Goal: Transaction & Acquisition: Purchase product/service

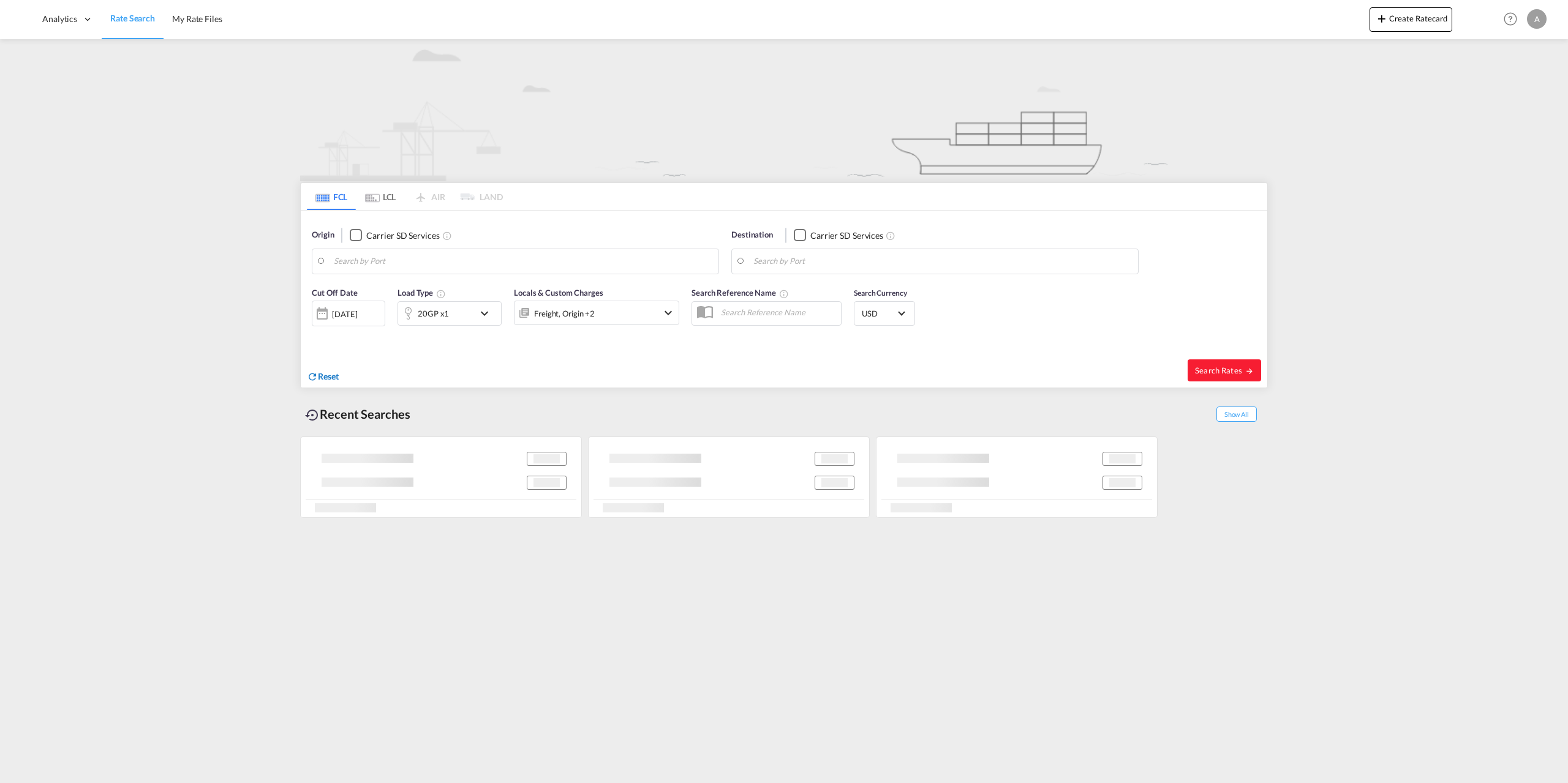
type input "[GEOGRAPHIC_DATA], [GEOGRAPHIC_DATA]"
type input "[GEOGRAPHIC_DATA], LBBEY"
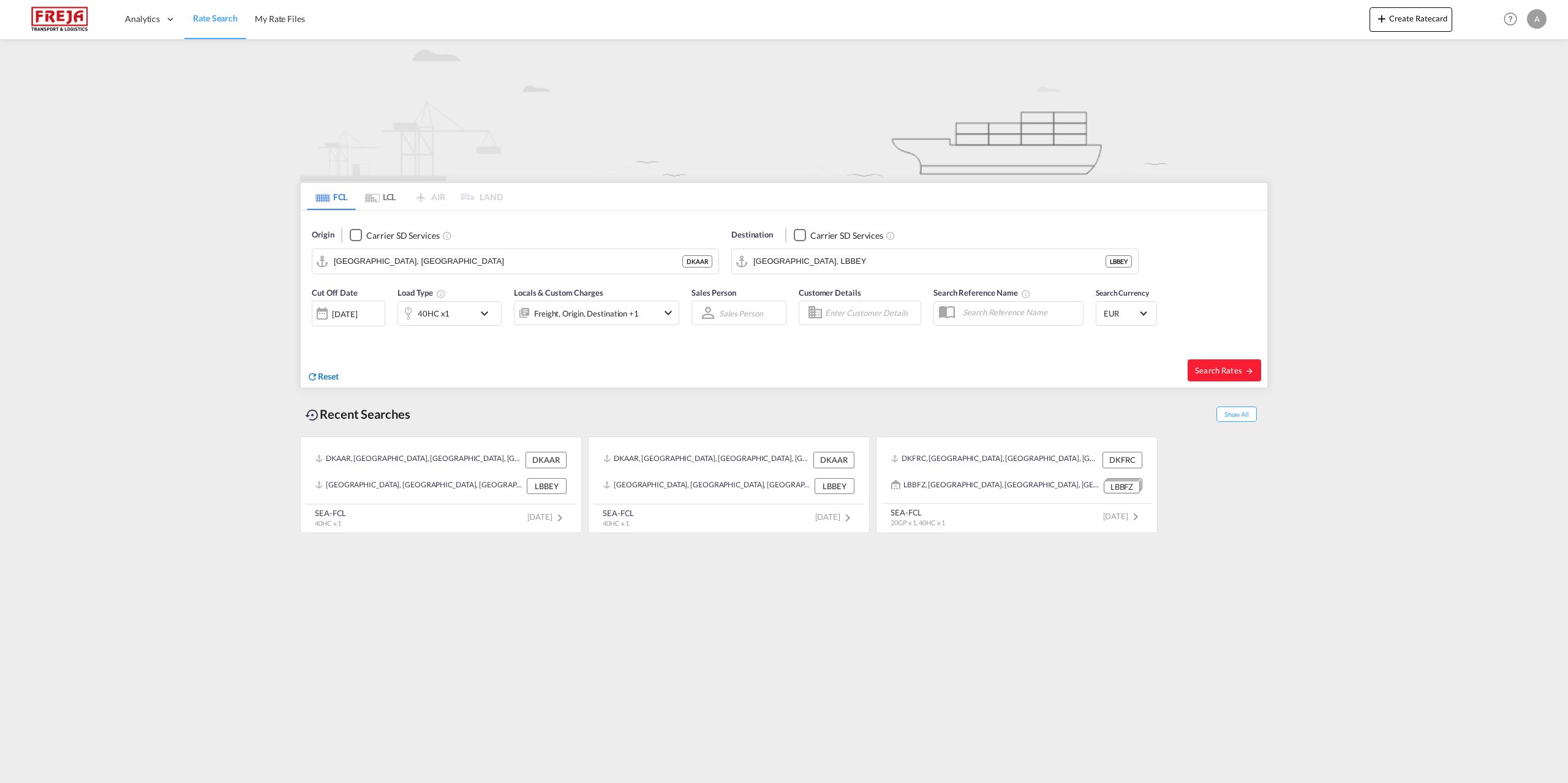
click at [319, 377] on span "Reset" at bounding box center [328, 376] width 21 height 10
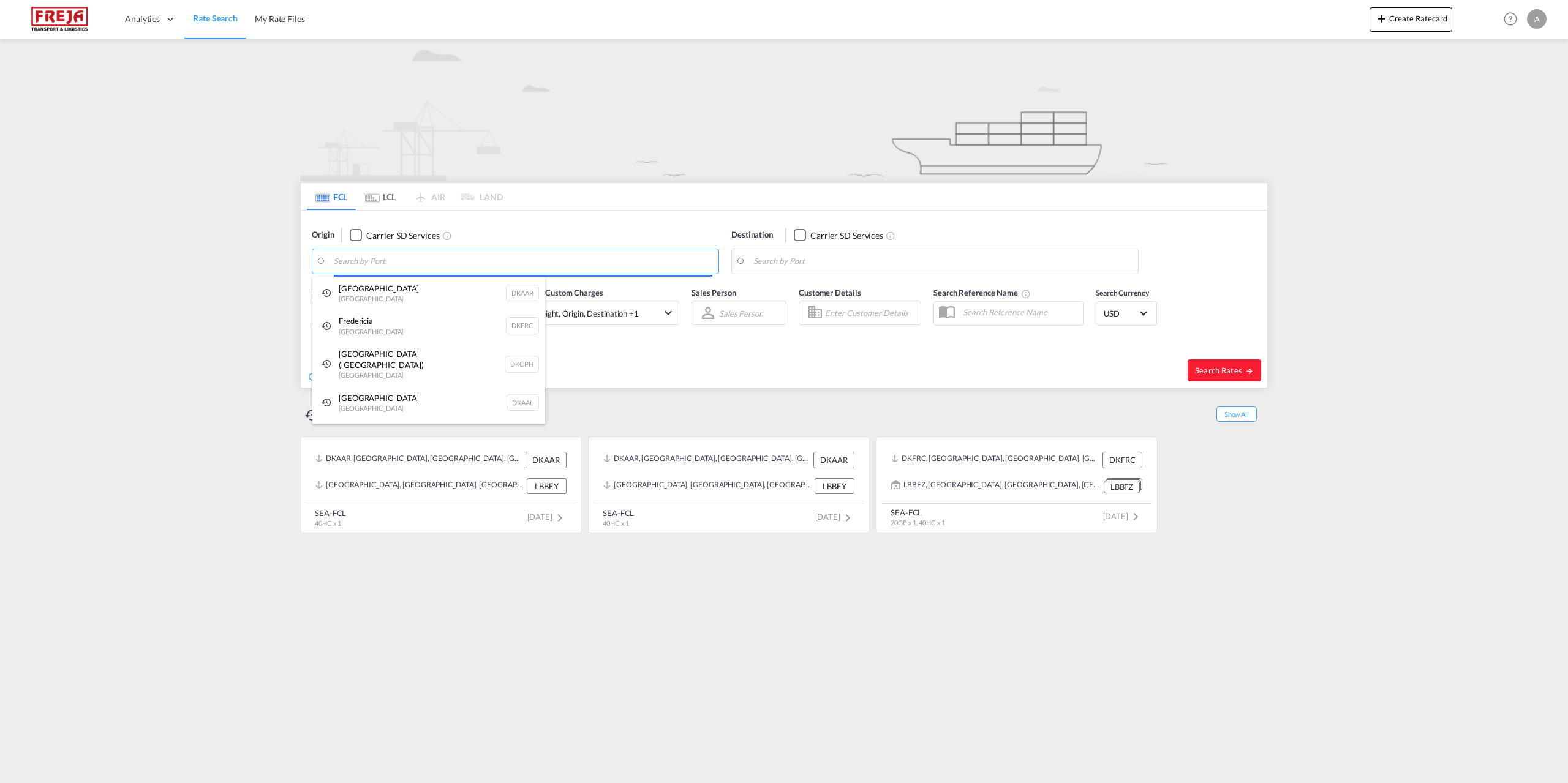
click at [411, 261] on body "Analytics Reports Dashboard Rate Search My Rate Files Analytics" at bounding box center [784, 391] width 1568 height 783
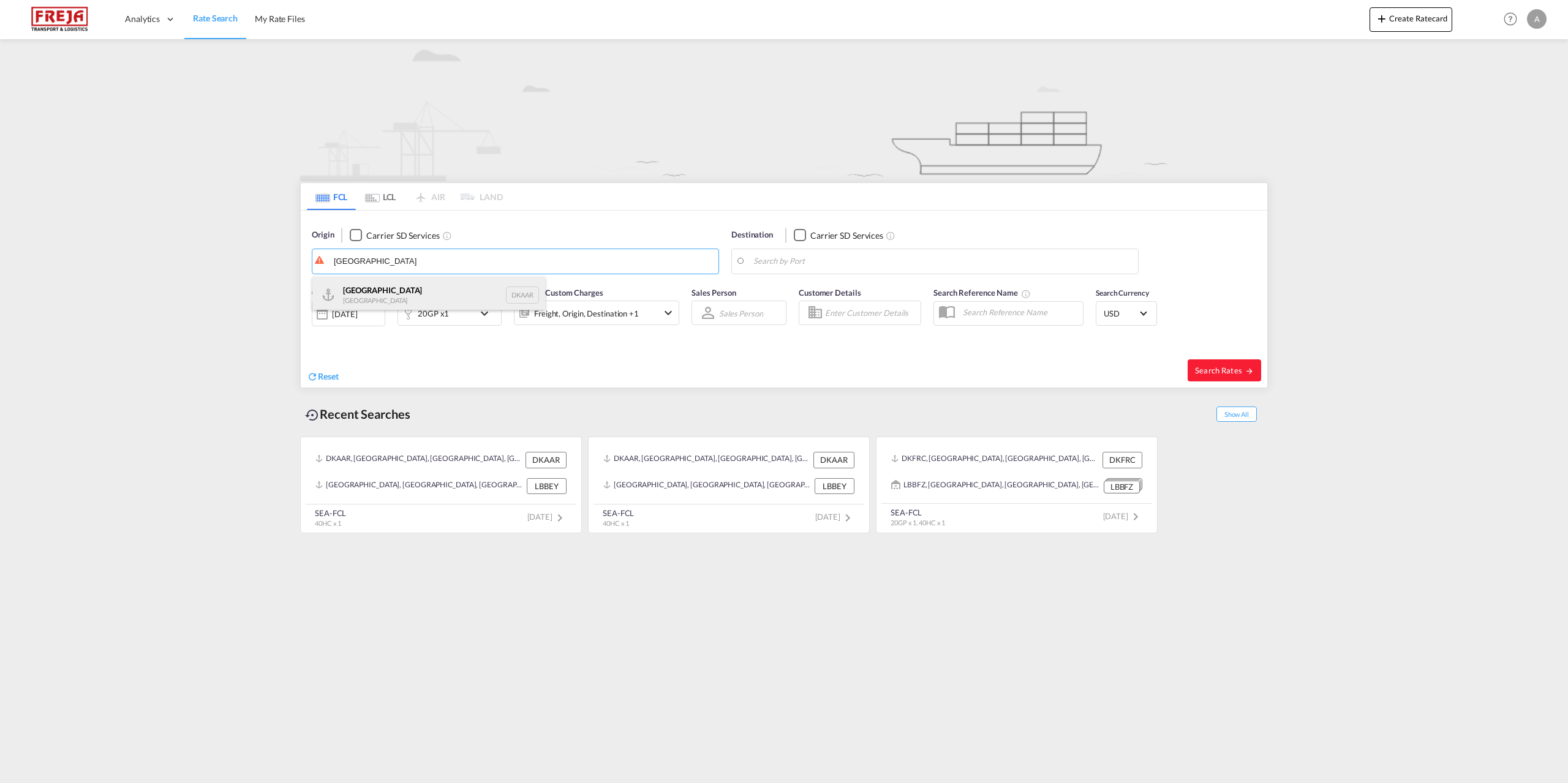
click at [393, 288] on div "Aarhus [GEOGRAPHIC_DATA] DKAAR" at bounding box center [429, 295] width 233 height 37
type input "[GEOGRAPHIC_DATA], [GEOGRAPHIC_DATA]"
click at [978, 261] on body "Analytics Reports Dashboard Rate Search My Rate Files Analytics" at bounding box center [784, 391] width 1568 height 783
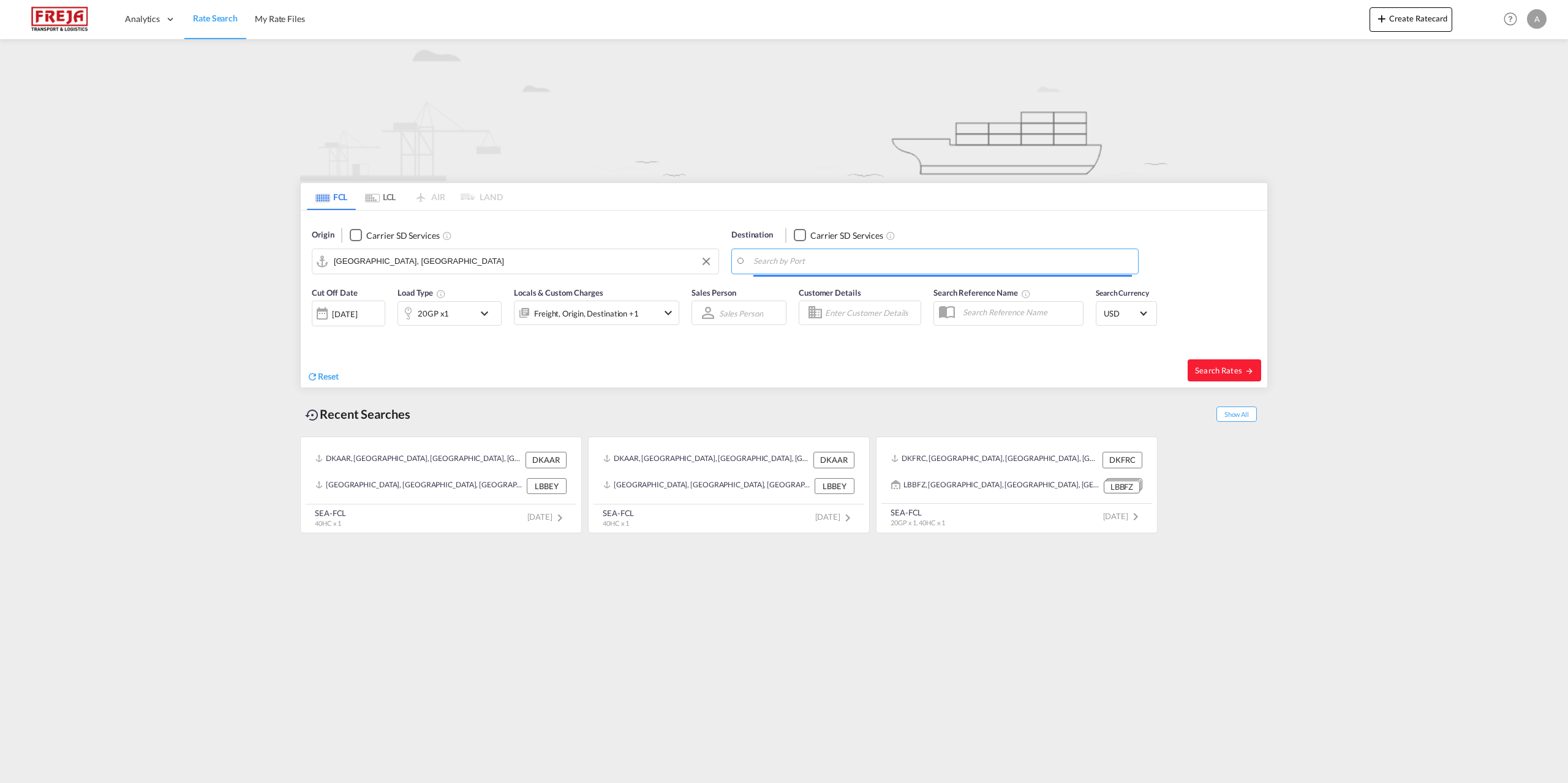
drag, startPoint x: 978, startPoint y: 261, endPoint x: 1023, endPoint y: 261, distance: 45.0
click at [1022, 258] on body "Analytics Reports Dashboard Rate Search My Rate Files Analytics" at bounding box center [784, 391] width 1568 height 783
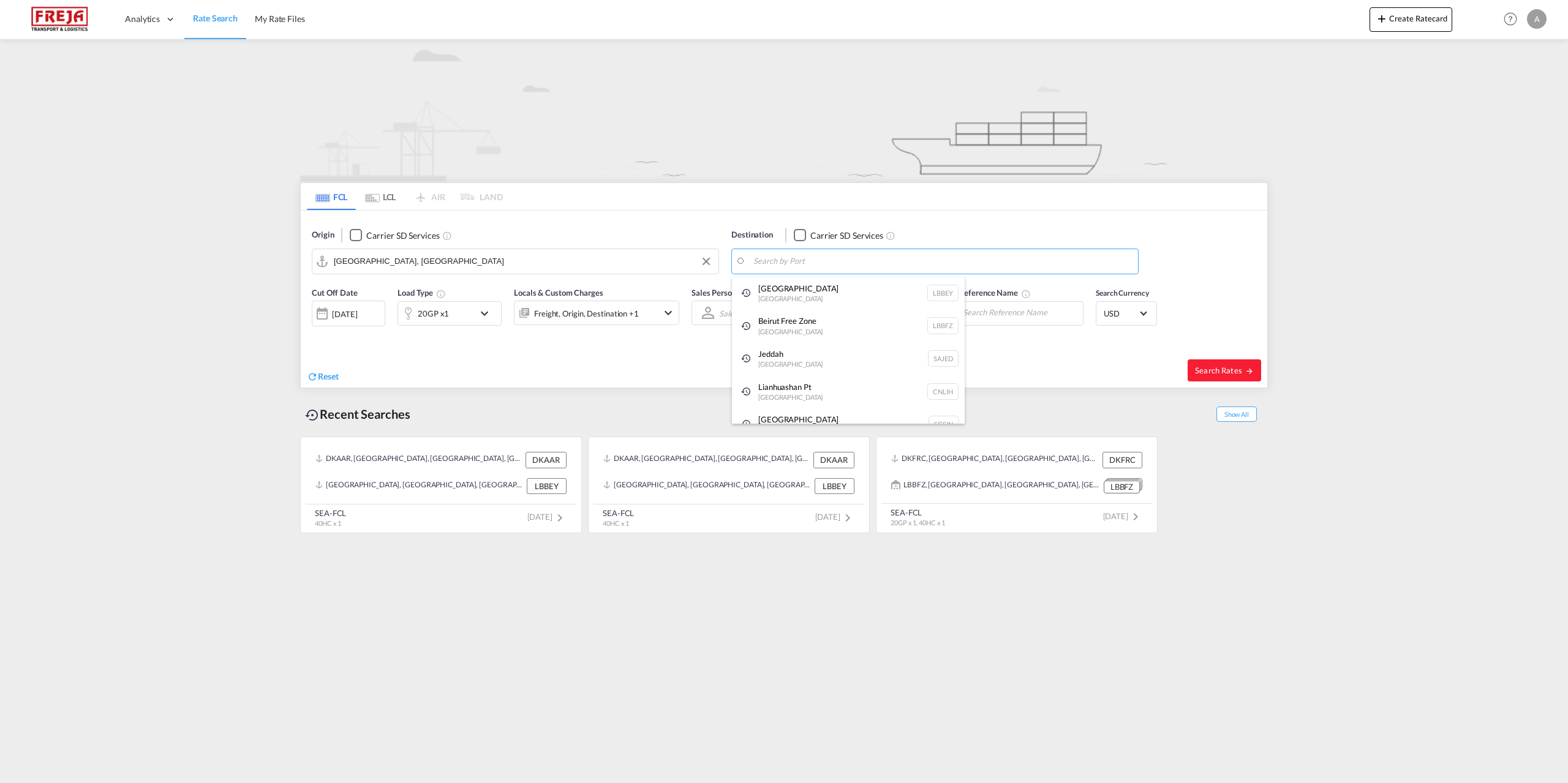
paste input "[GEOGRAPHIC_DATA]"
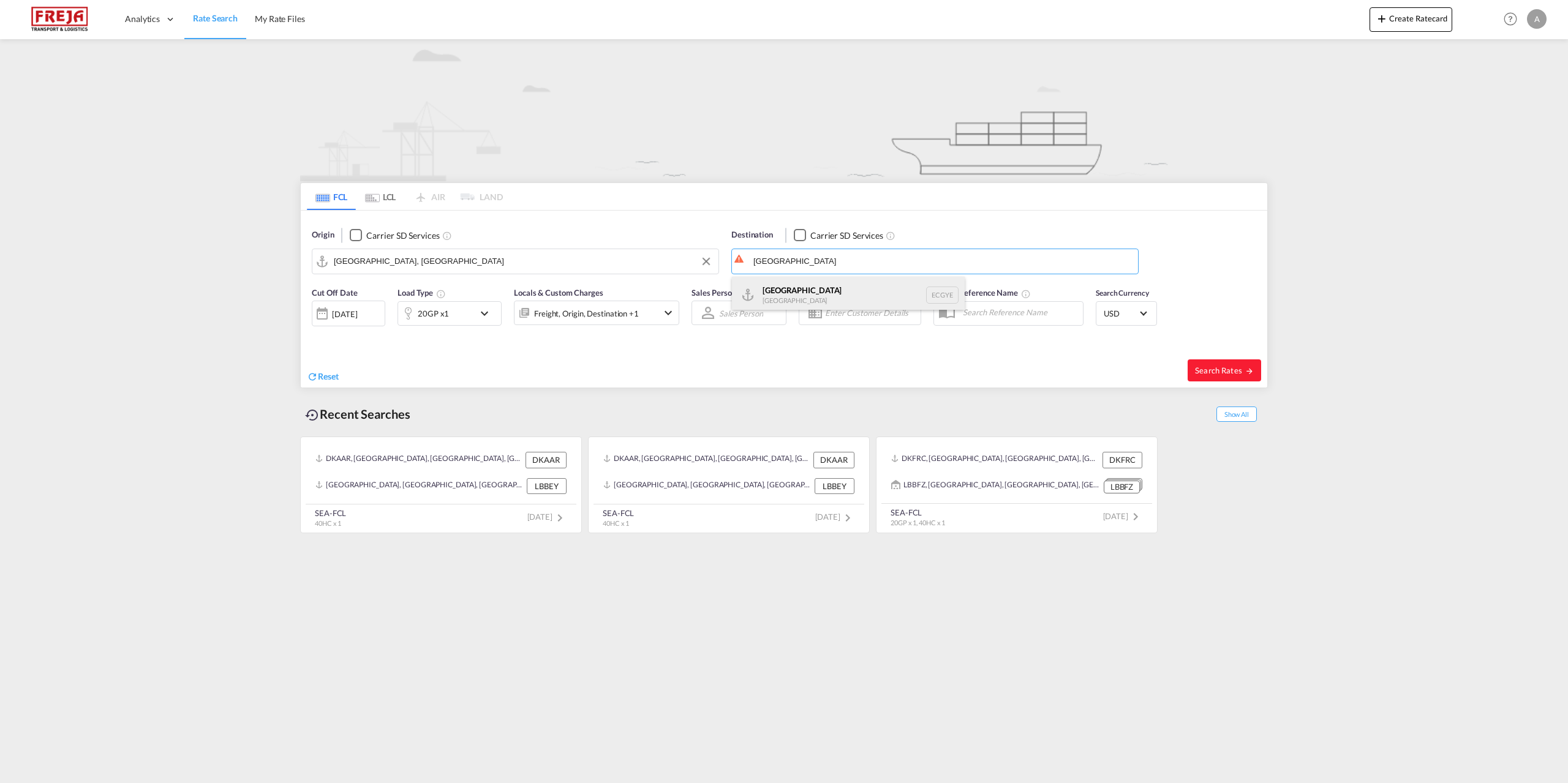
click at [785, 297] on div "Guayaquil [GEOGRAPHIC_DATA] [GEOGRAPHIC_DATA]" at bounding box center [848, 295] width 233 height 37
type input "[GEOGRAPHIC_DATA], ECGYE"
click at [490, 313] on md-icon "icon-chevron-down" at bounding box center [487, 314] width 21 height 15
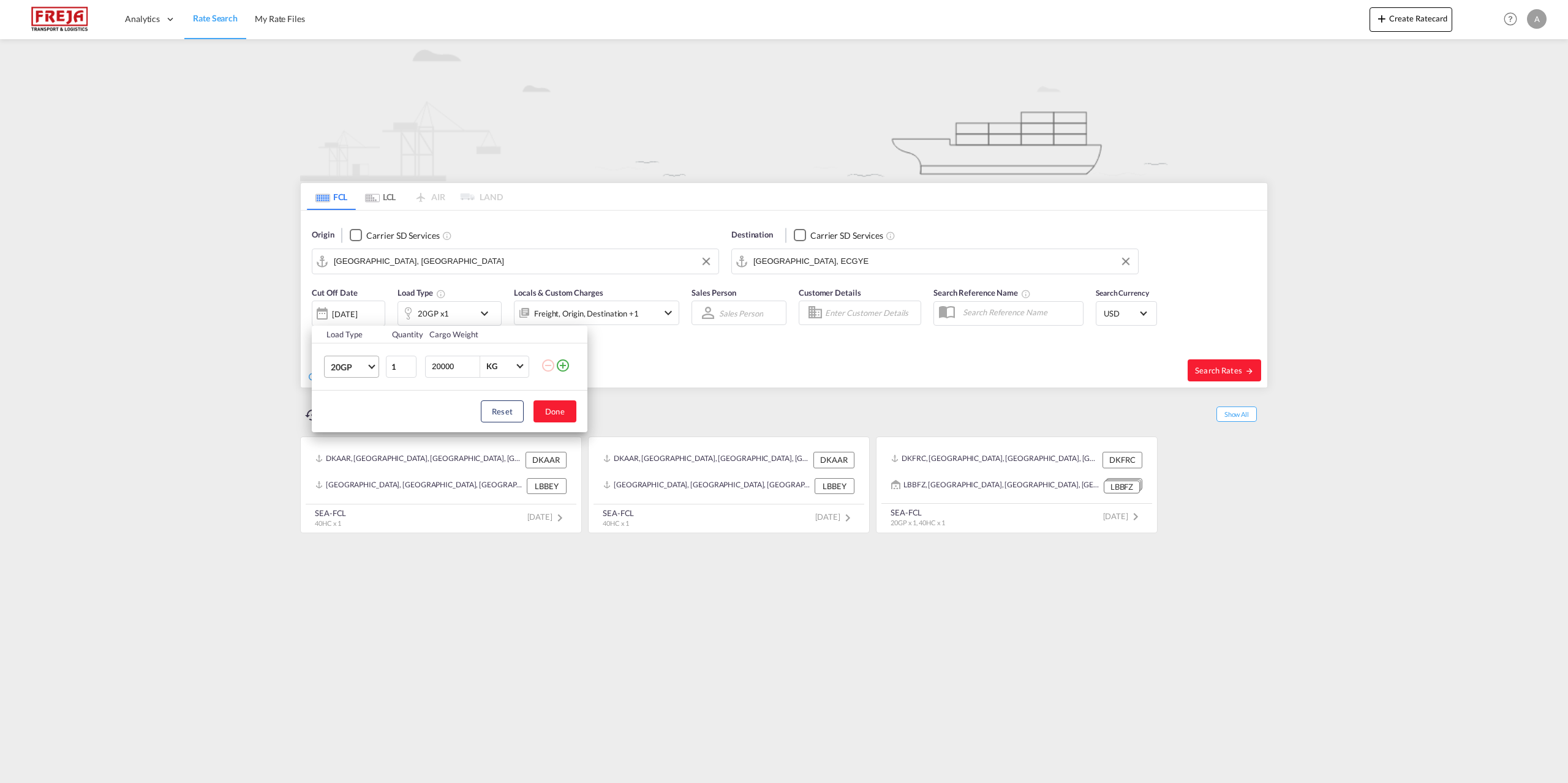
click at [373, 365] on span "Choose: \a20GP" at bounding box center [372, 365] width 7 height 7
click at [357, 424] on md-option "40HC" at bounding box center [362, 425] width 83 height 29
click at [556, 411] on button "Done" at bounding box center [555, 411] width 43 height 22
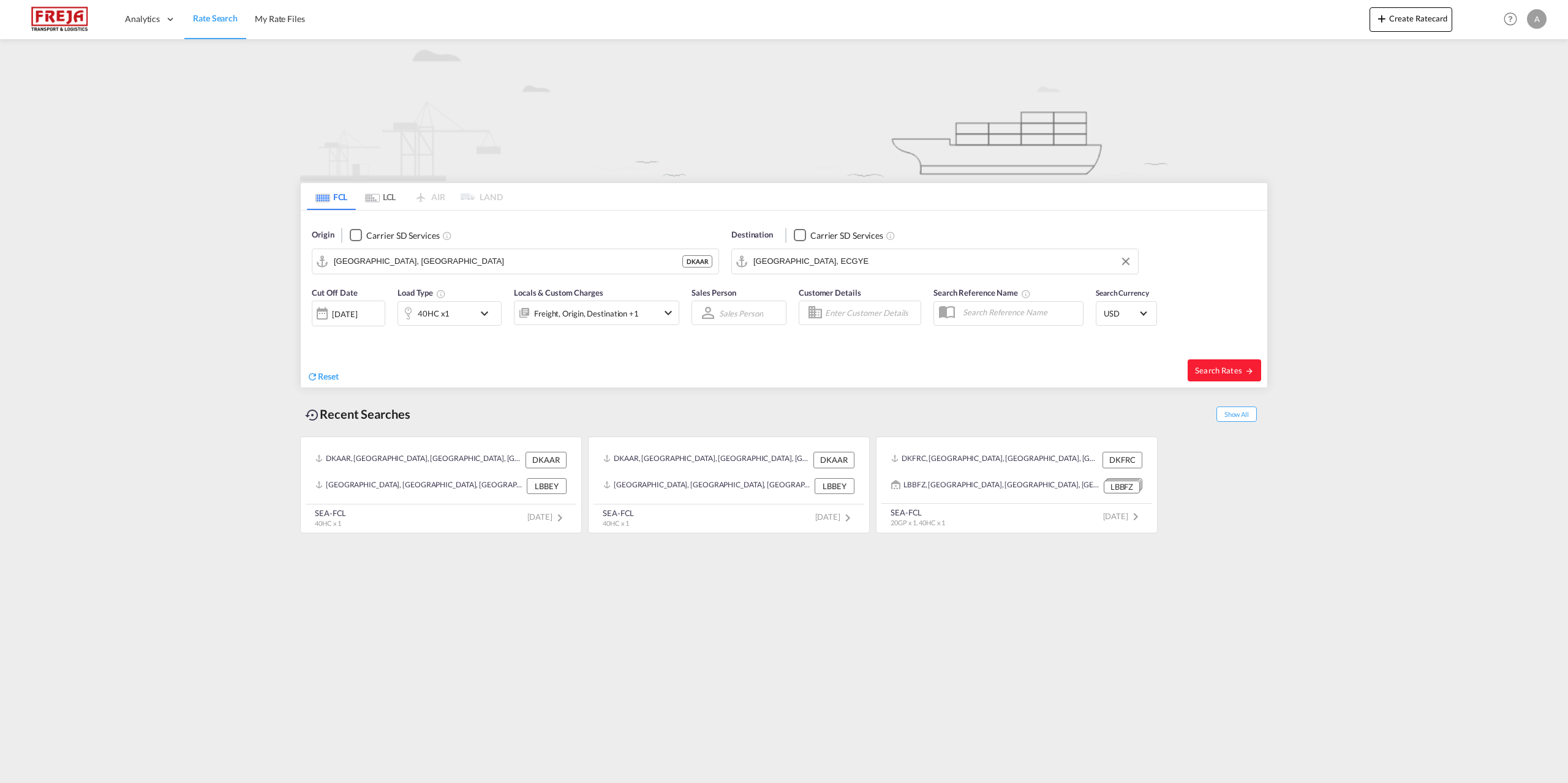
click at [673, 317] on md-icon "icon-chevron-down" at bounding box center [668, 313] width 15 height 15
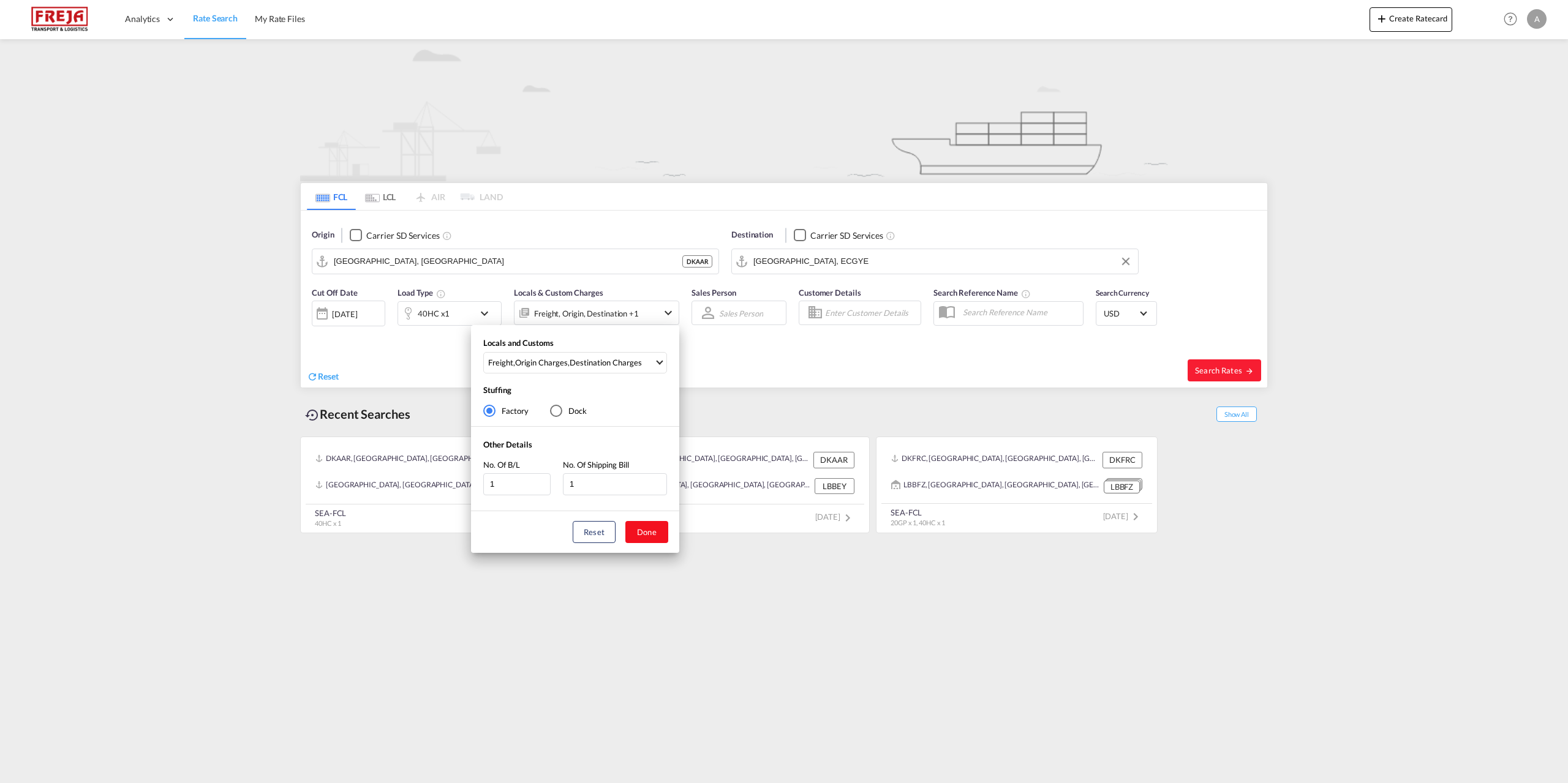
click at [663, 531] on button "Done" at bounding box center [646, 531] width 43 height 22
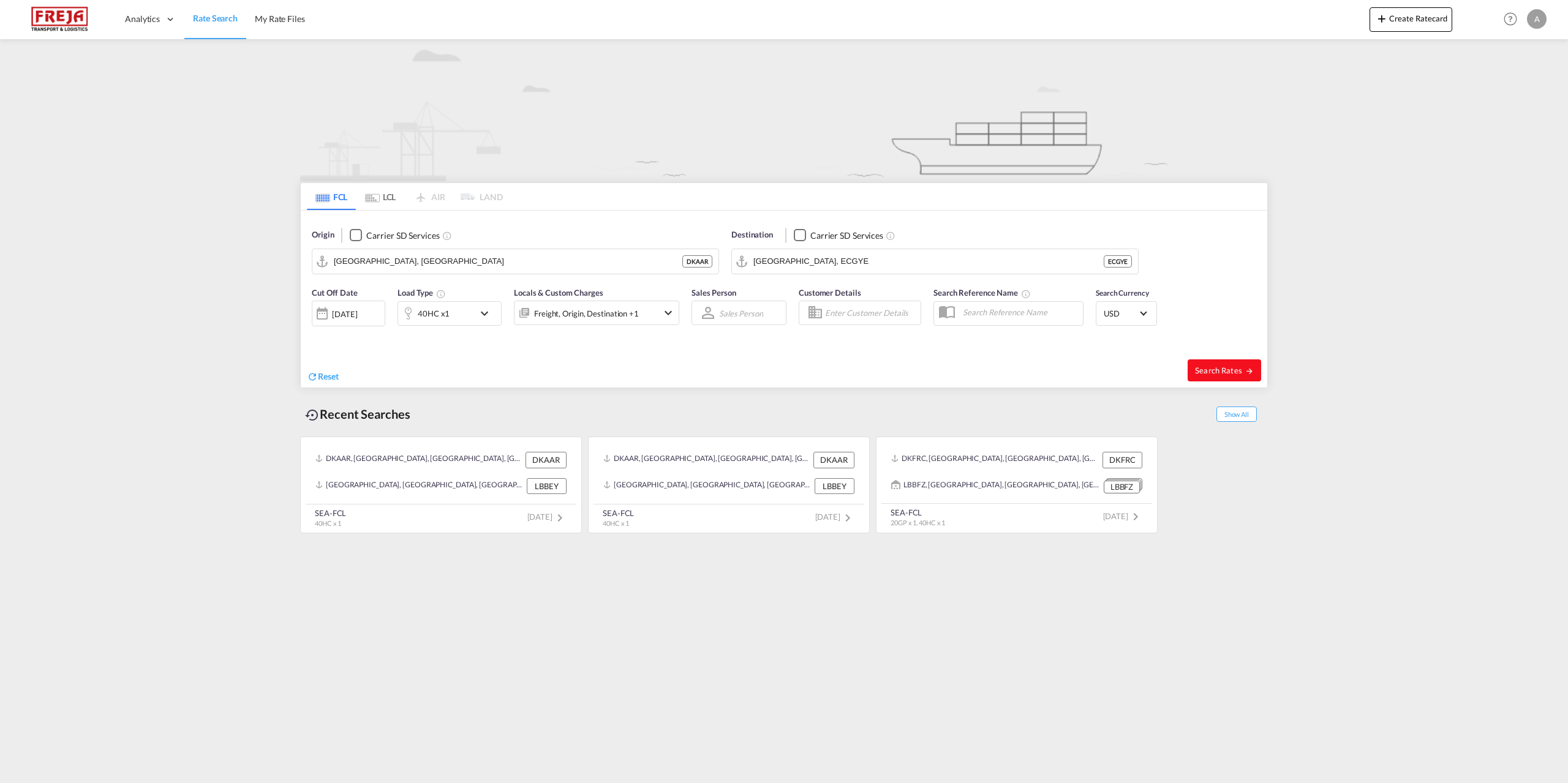
click at [1213, 372] on span "Search Rates" at bounding box center [1224, 370] width 59 height 9
type input "DKAAR to ECGYE / [DATE]"
